Goal: Transaction & Acquisition: Book appointment/travel/reservation

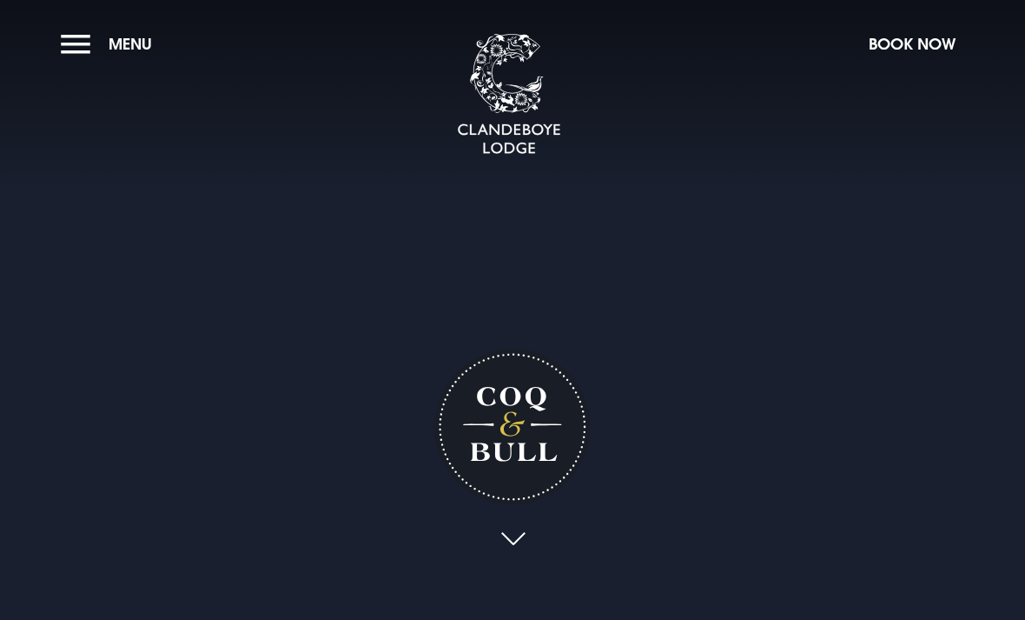
click at [918, 61] on button "Book Now" at bounding box center [912, 43] width 104 height 37
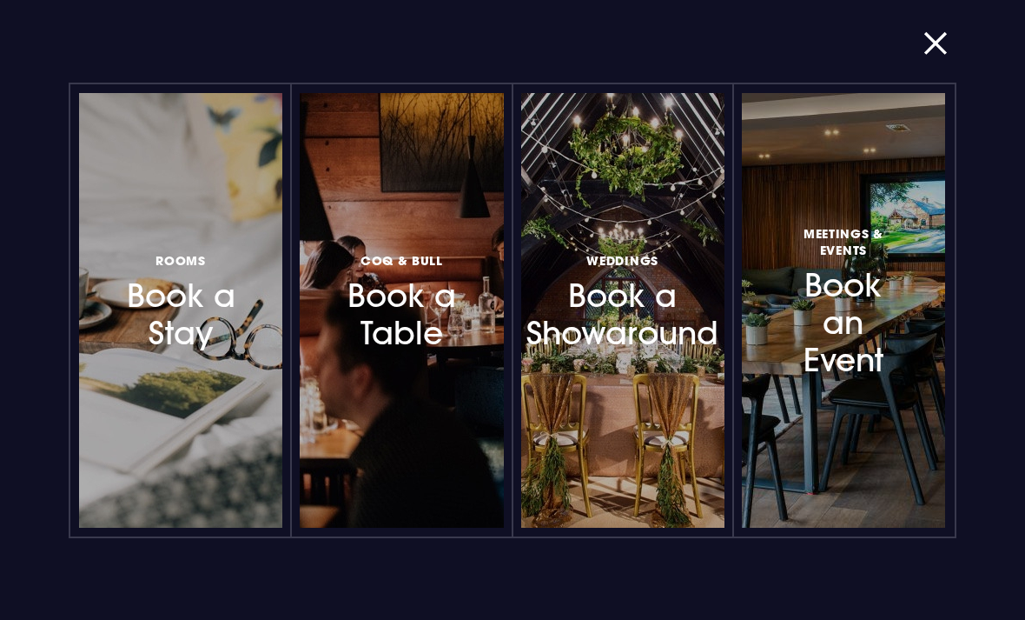
click at [262, 310] on div at bounding box center [262, 310] width 0 height 0
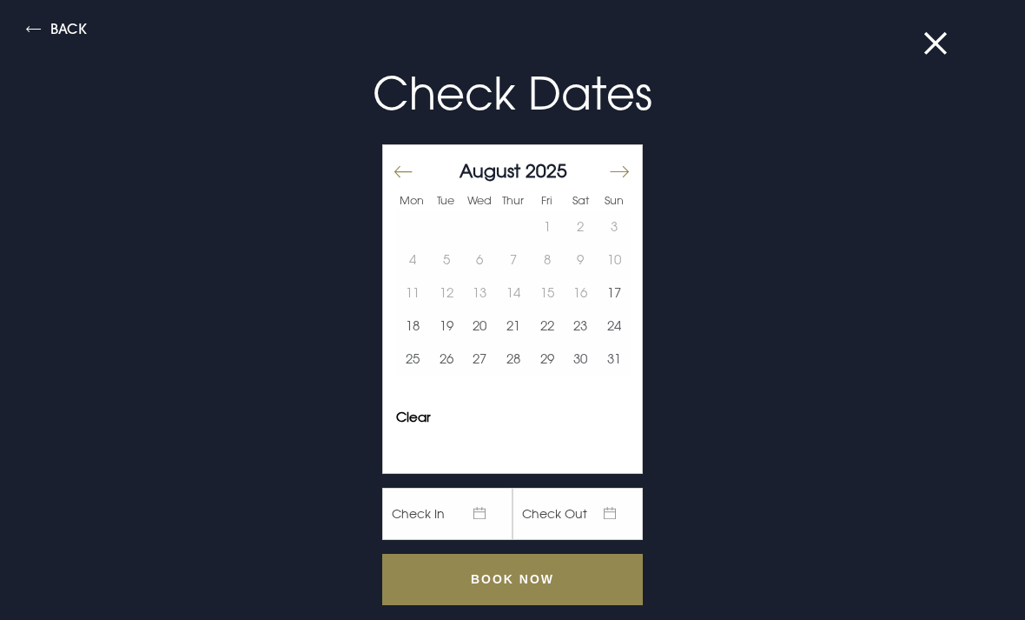
click at [620, 171] on button "Move forward to switch to the next month." at bounding box center [618, 172] width 21 height 36
click at [416, 287] on button "15" at bounding box center [413, 291] width 34 height 33
click at [561, 578] on input "Book Now" at bounding box center [512, 579] width 261 height 51
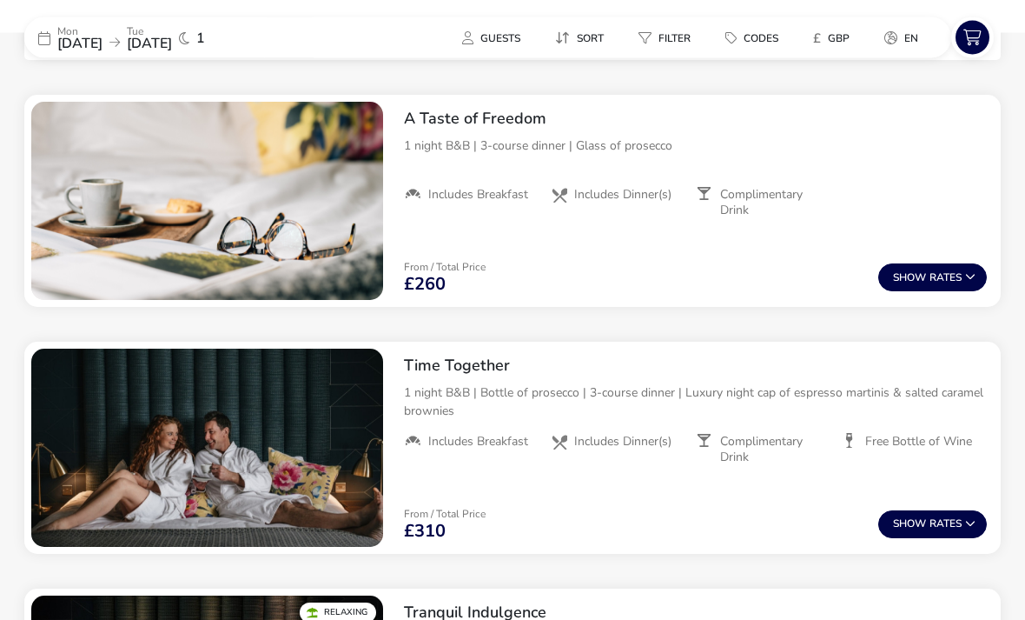
scroll to position [700, 0]
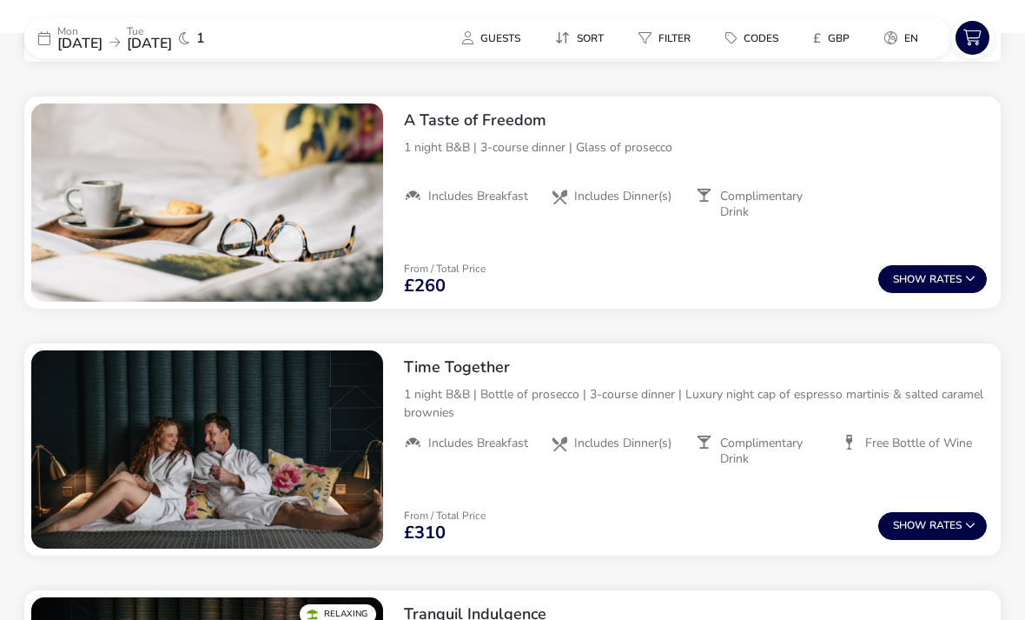
click at [928, 275] on span "Show" at bounding box center [911, 279] width 36 height 11
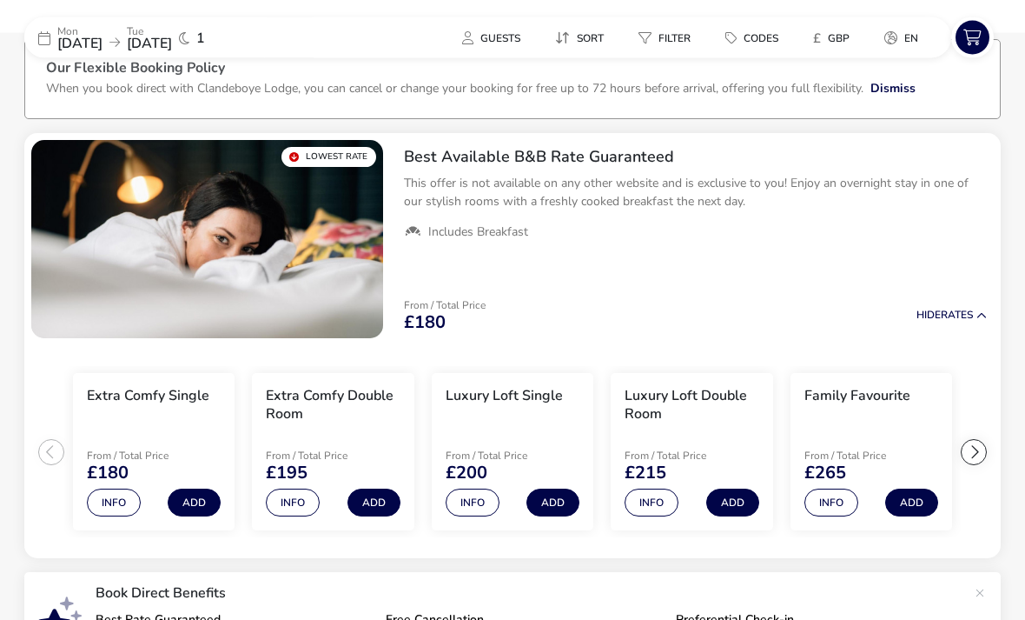
scroll to position [0, 0]
